Goal: Find specific page/section

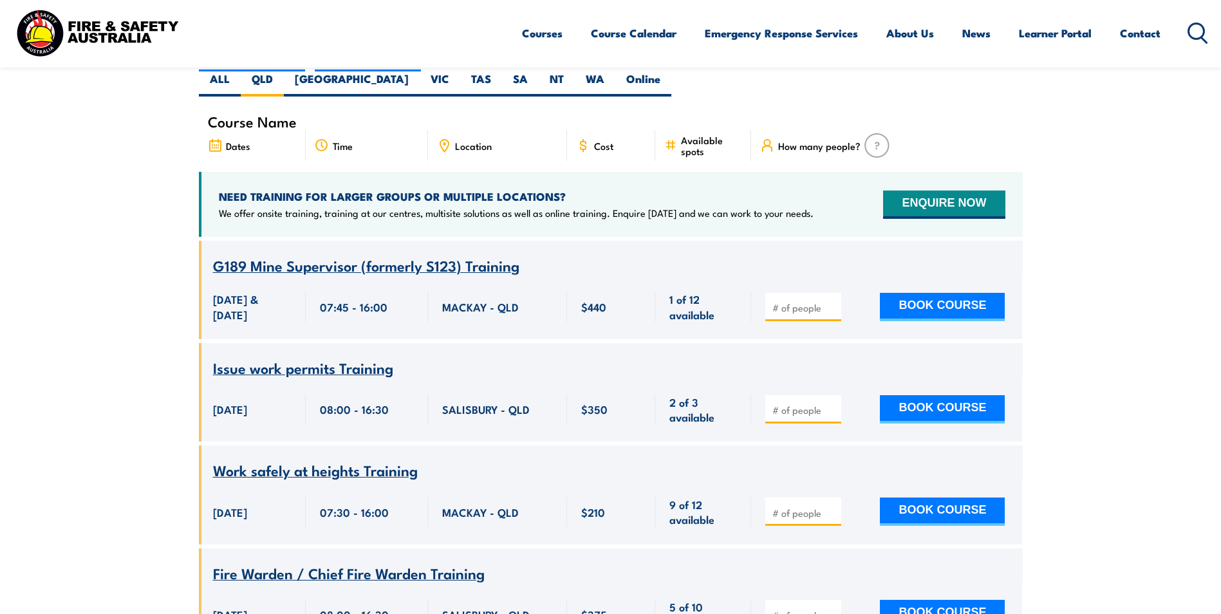
click at [474, 140] on span "Location" at bounding box center [473, 145] width 37 height 11
click at [464, 130] on div "Location" at bounding box center [497, 145] width 139 height 31
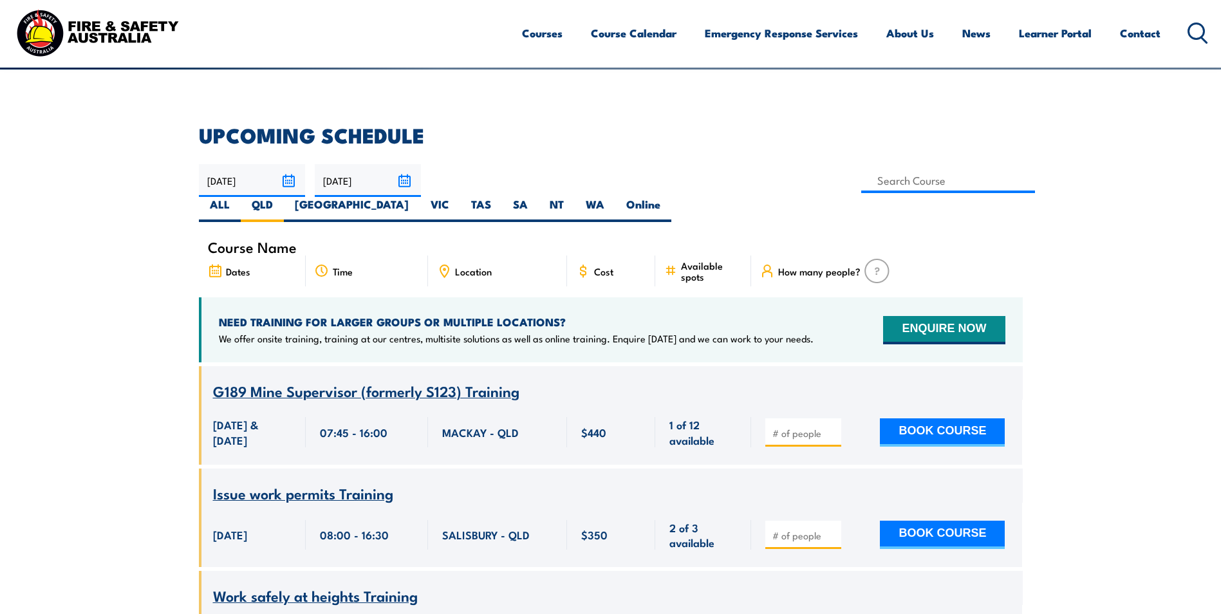
scroll to position [296, 0]
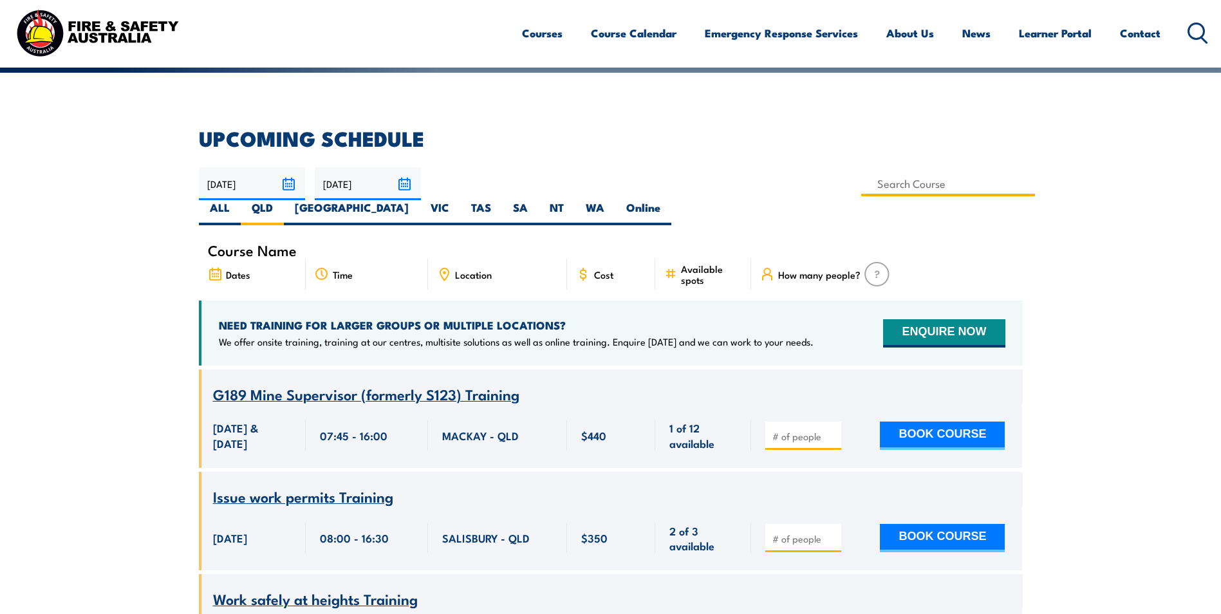
click at [861, 181] on input at bounding box center [948, 183] width 174 height 25
type input "G189 Mine Supervisor (formerly S123) Training"
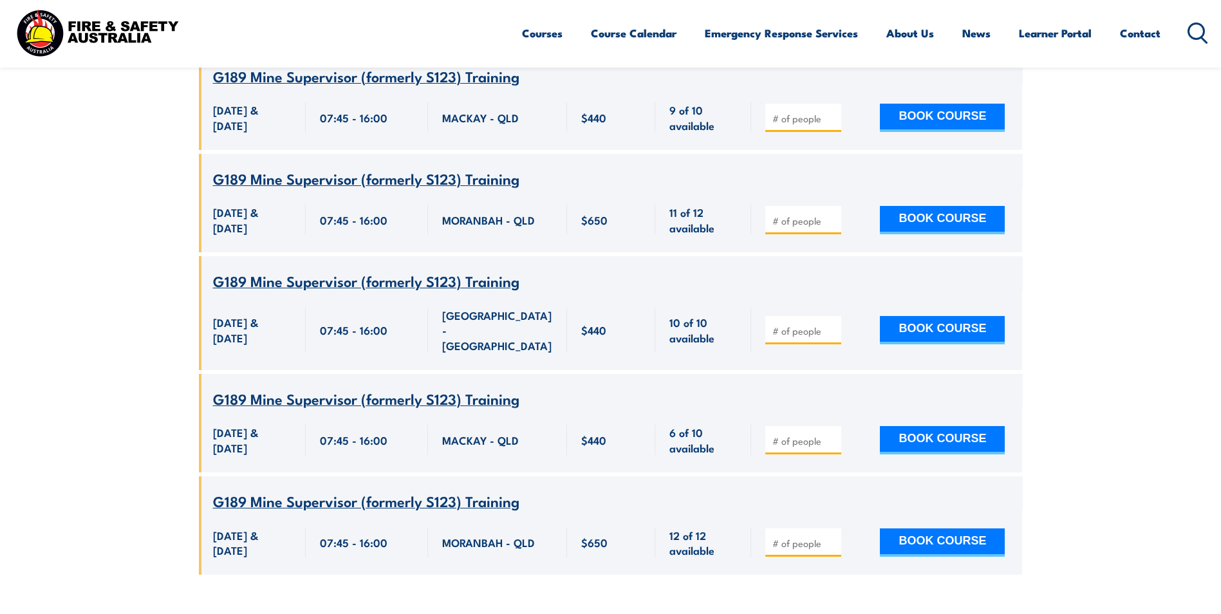
scroll to position [811, 0]
